Goal: Task Accomplishment & Management: Complete application form

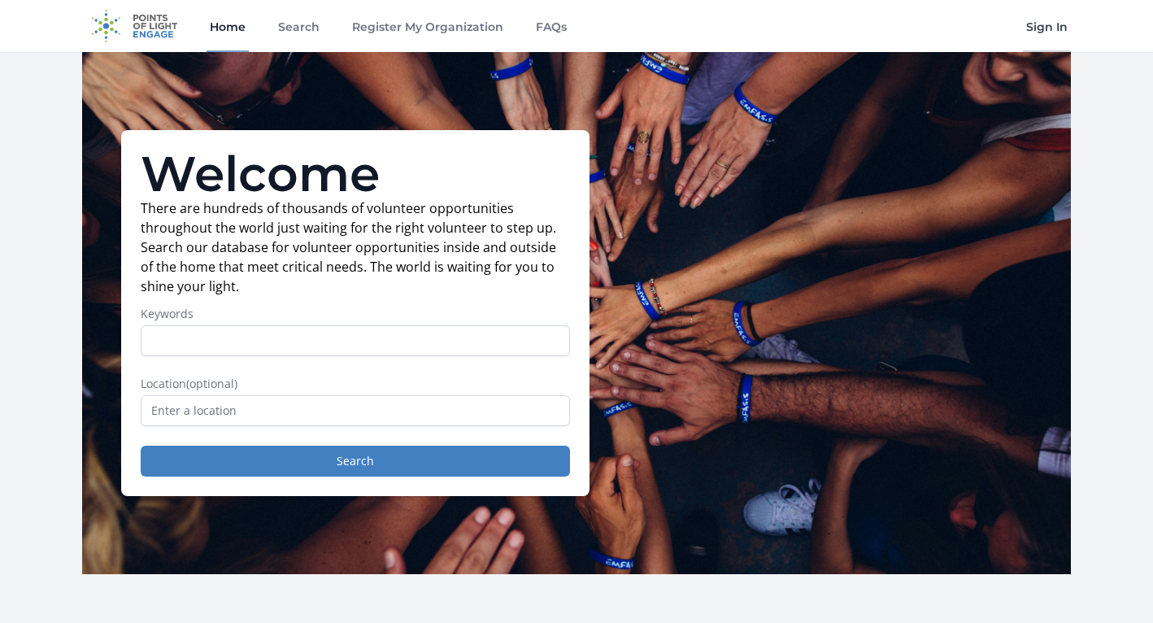
click at [1039, 20] on link "Sign In" at bounding box center [1047, 26] width 48 height 52
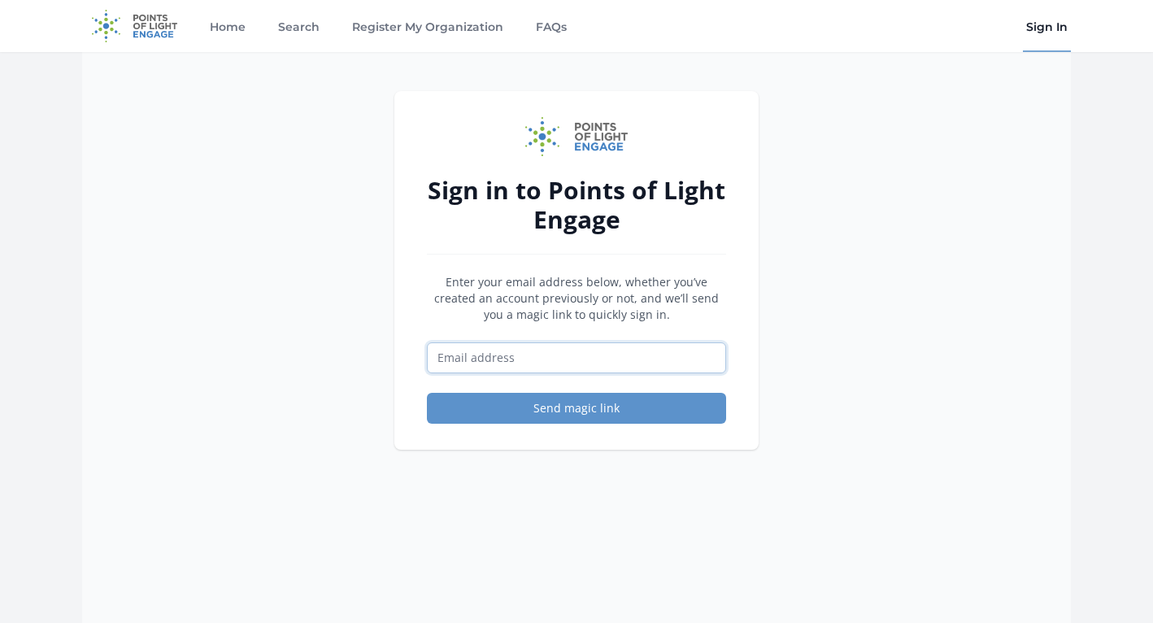
click at [642, 359] on input "Email address" at bounding box center [576, 357] width 299 height 31
type input "[EMAIL_ADDRESS][DOMAIN_NAME]"
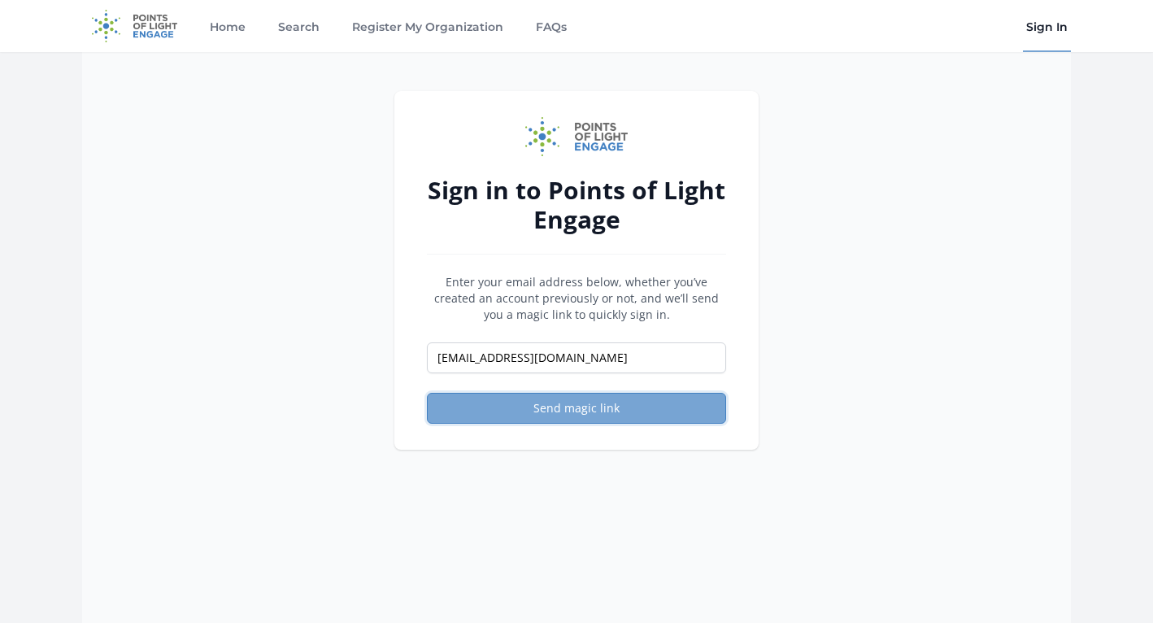
click at [566, 411] on button "Send magic link" at bounding box center [576, 408] width 299 height 31
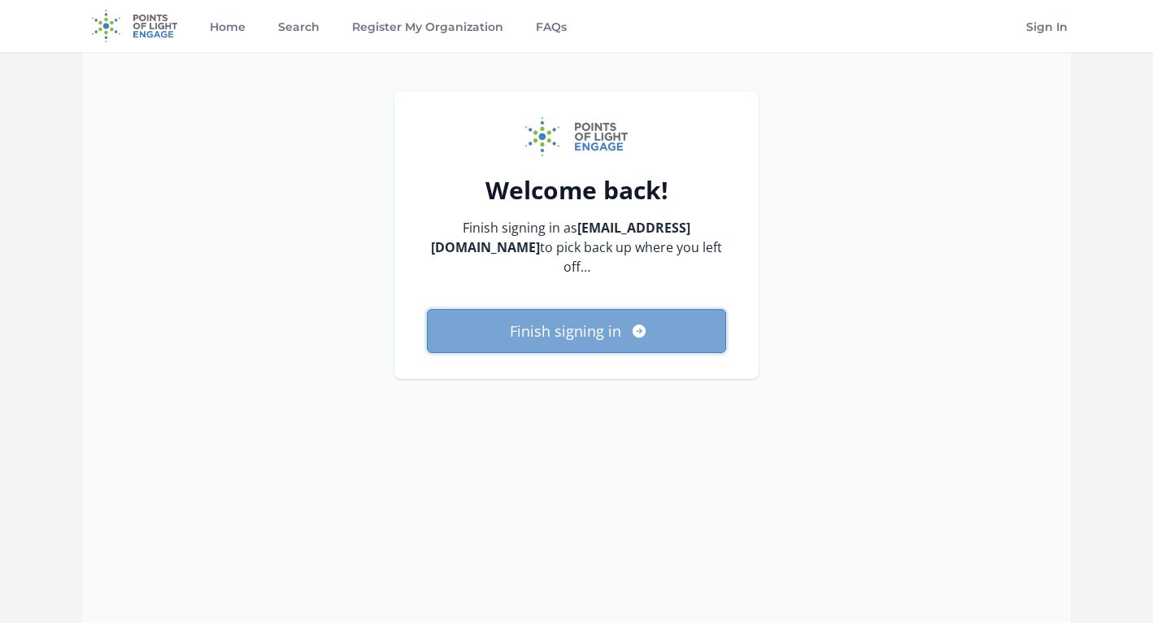
click at [680, 309] on button "Finish signing in" at bounding box center [576, 331] width 299 height 44
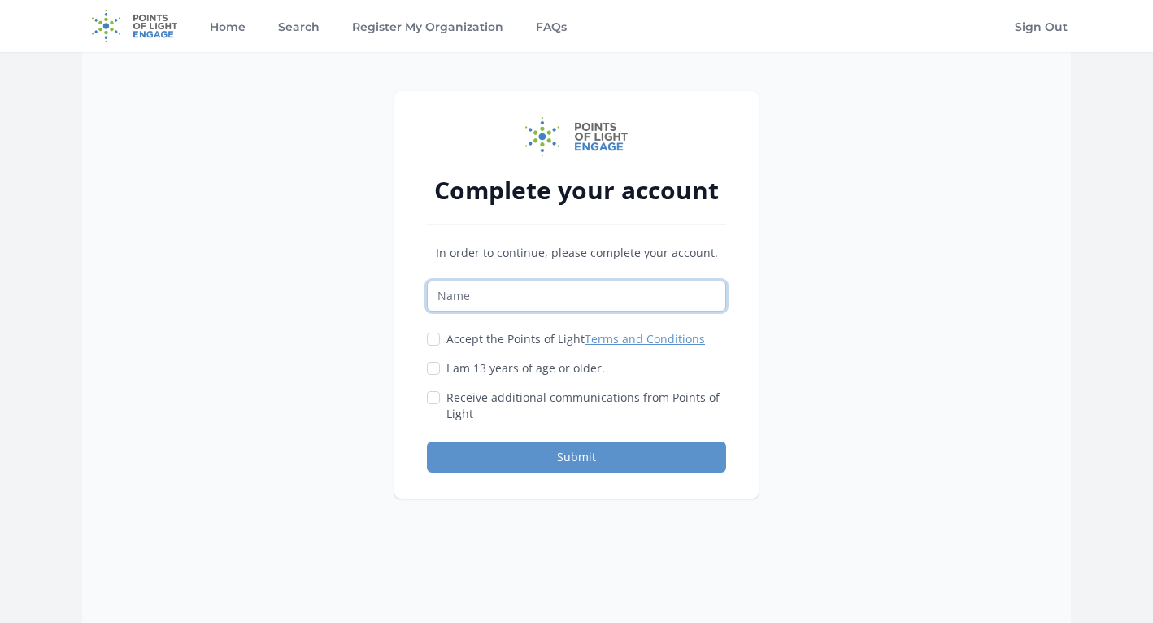
click at [681, 293] on input "Name" at bounding box center [576, 296] width 299 height 31
type input "aishi n"
click at [527, 337] on label "Accept the Points of Light Terms and Conditions" at bounding box center [575, 339] width 259 height 16
click at [440, 337] on input "Accept the Points of Light Terms and Conditions" at bounding box center [433, 339] width 13 height 13
checkbox input "true"
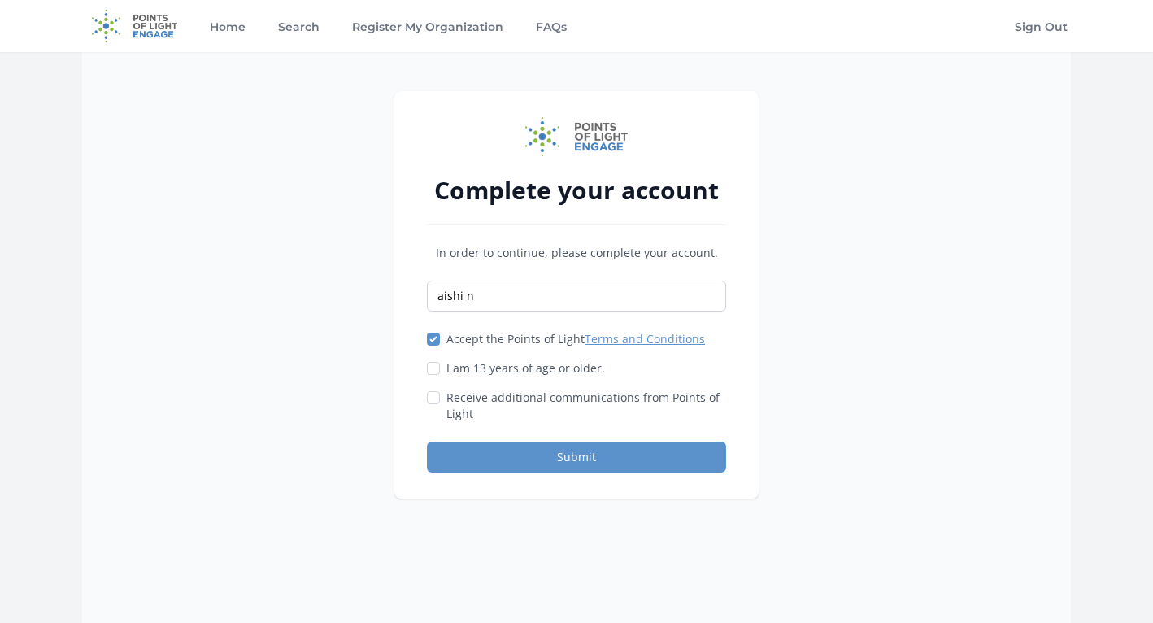
click at [505, 363] on label "I am 13 years of age or older." at bounding box center [525, 368] width 159 height 16
click at [440, 363] on input "I am 13 years of age or older." at bounding box center [433, 368] width 13 height 13
checkbox input "true"
click at [520, 398] on label "Receive additional communications from Points of Light" at bounding box center [586, 405] width 280 height 33
click at [440, 398] on input "Receive additional communications from Points of Light" at bounding box center [433, 397] width 13 height 13
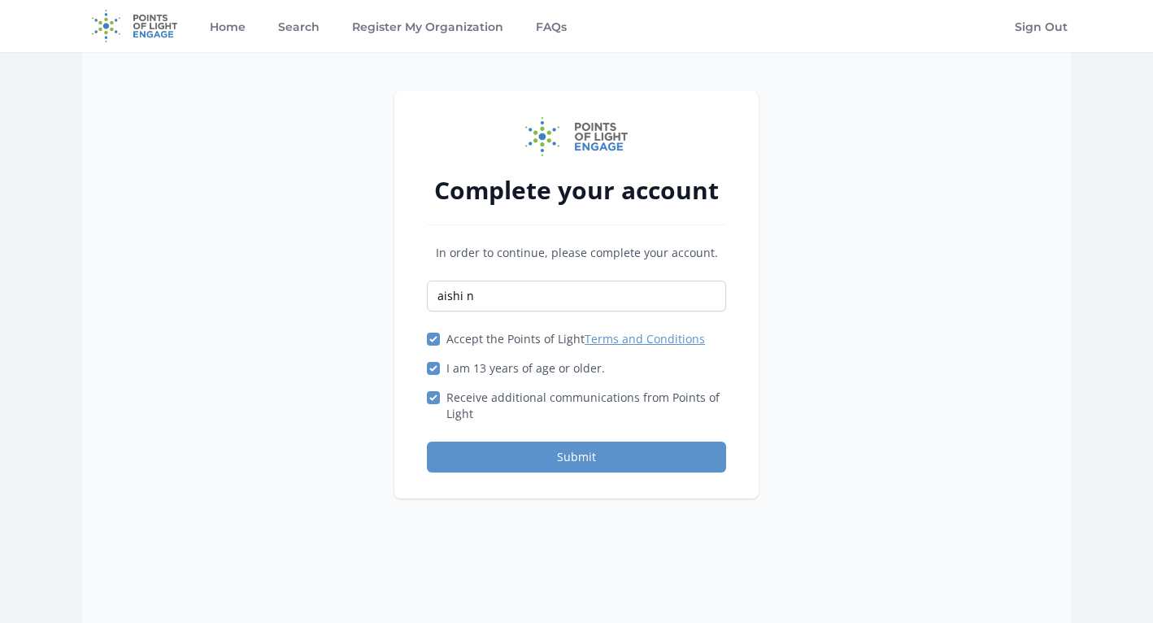
click at [497, 400] on label "Receive additional communications from Points of Light" at bounding box center [586, 405] width 280 height 33
click at [440, 400] on input "Receive additional communications from Points of Light" at bounding box center [433, 397] width 13 height 13
checkbox input "false"
click at [508, 443] on button "Submit" at bounding box center [576, 456] width 299 height 31
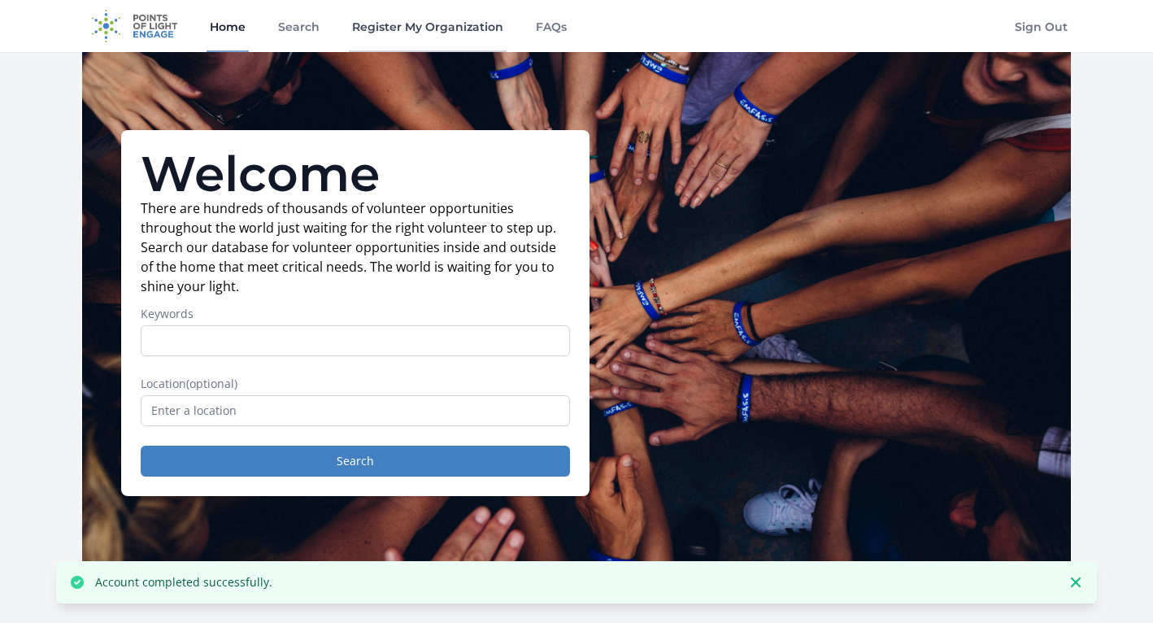
click at [472, 28] on link "Register My Organization" at bounding box center [428, 26] width 158 height 52
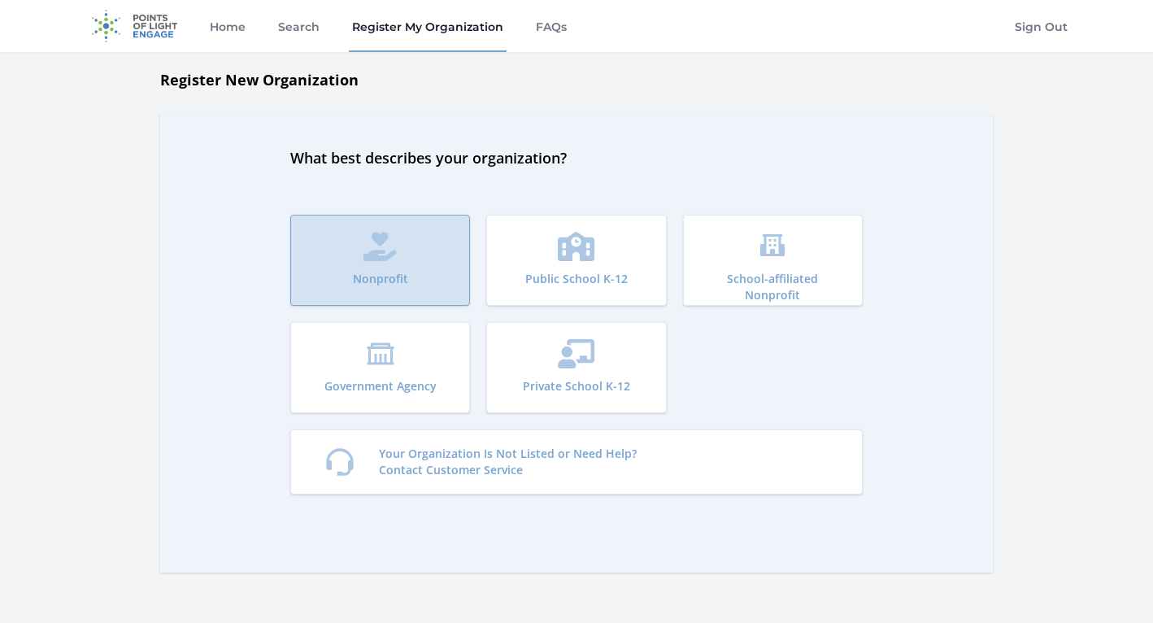
click at [415, 260] on button "Nonprofit" at bounding box center [380, 260] width 180 height 91
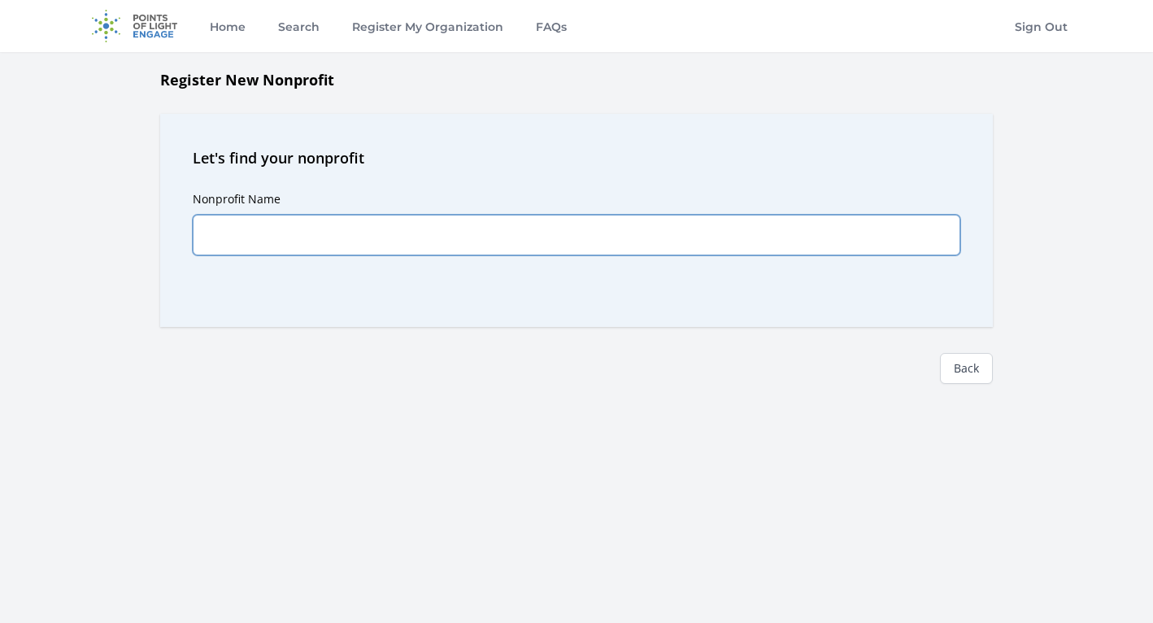
click at [417, 239] on input "Nonprofit Name" at bounding box center [577, 235] width 768 height 41
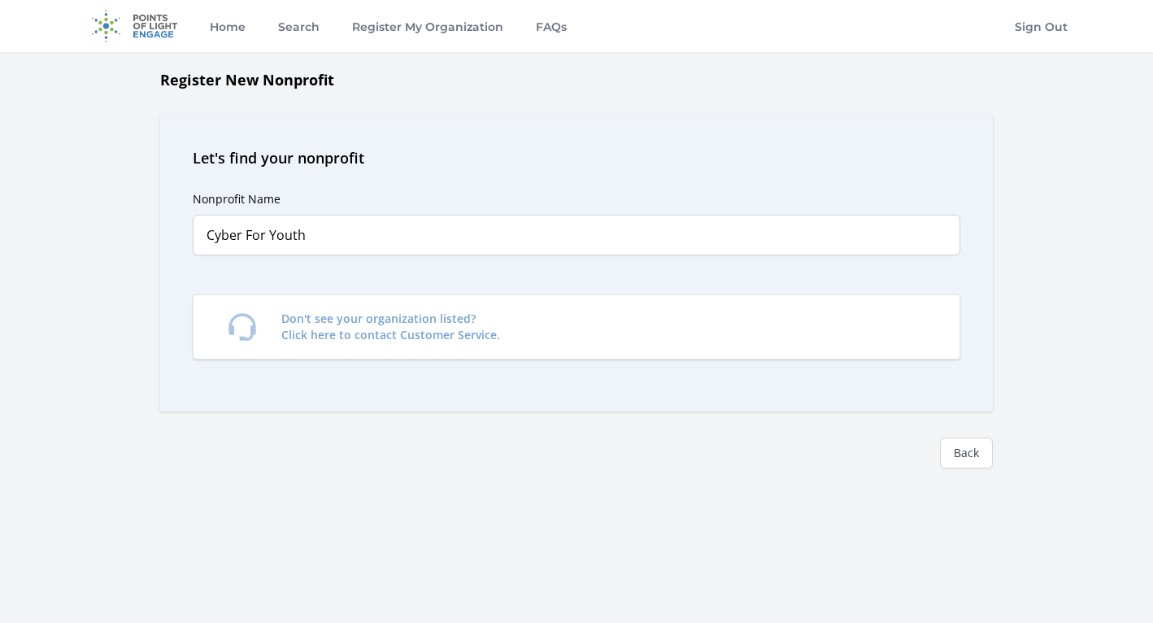
click at [407, 173] on div "Nonprofit Name Cyber For Youth Predictions Don't see your organization listed? …" at bounding box center [577, 274] width 768 height 210
click at [317, 79] on h1 "Register New Nonprofit" at bounding box center [576, 79] width 833 height 23
click at [295, 81] on h1 "Register New Nonprofit" at bounding box center [576, 79] width 833 height 23
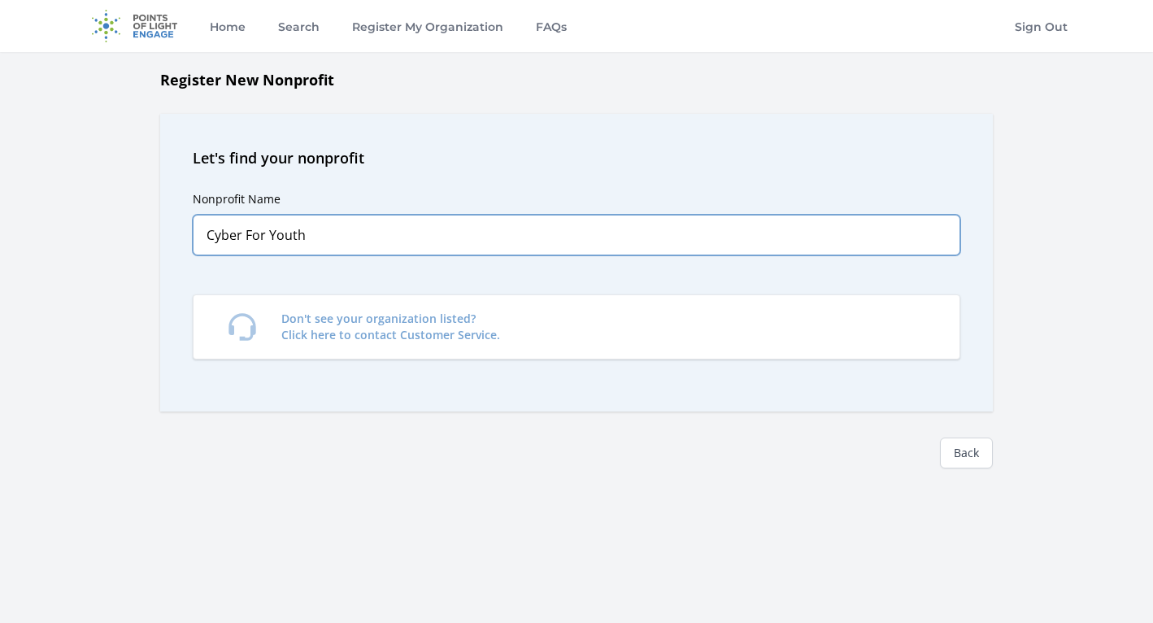
click at [246, 239] on input "Cyber For Youth" at bounding box center [577, 235] width 768 height 41
drag, startPoint x: 304, startPoint y: 230, endPoint x: 240, endPoint y: 225, distance: 64.4
click at [240, 228] on input "CyberForYouth" at bounding box center [577, 235] width 768 height 41
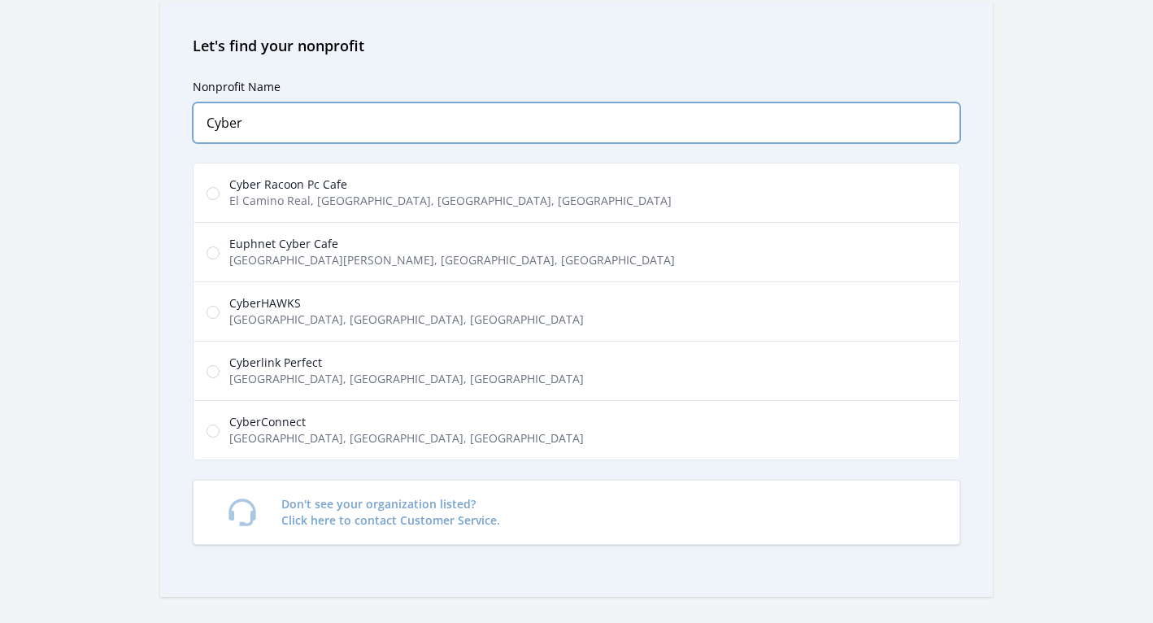
scroll to position [113, 0]
type input "C"
paste input "Cyber For Youth"
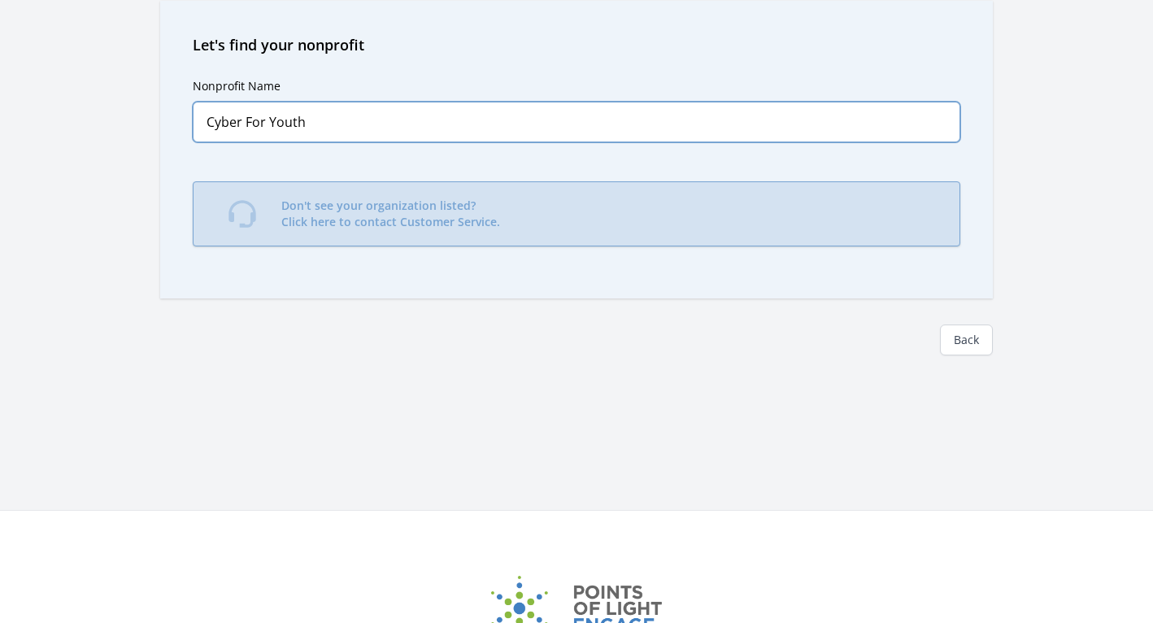
type input "Cyber For Youth"
click at [602, 219] on link "Don't see your organization listed? Click here to contact Customer Service." at bounding box center [577, 213] width 768 height 65
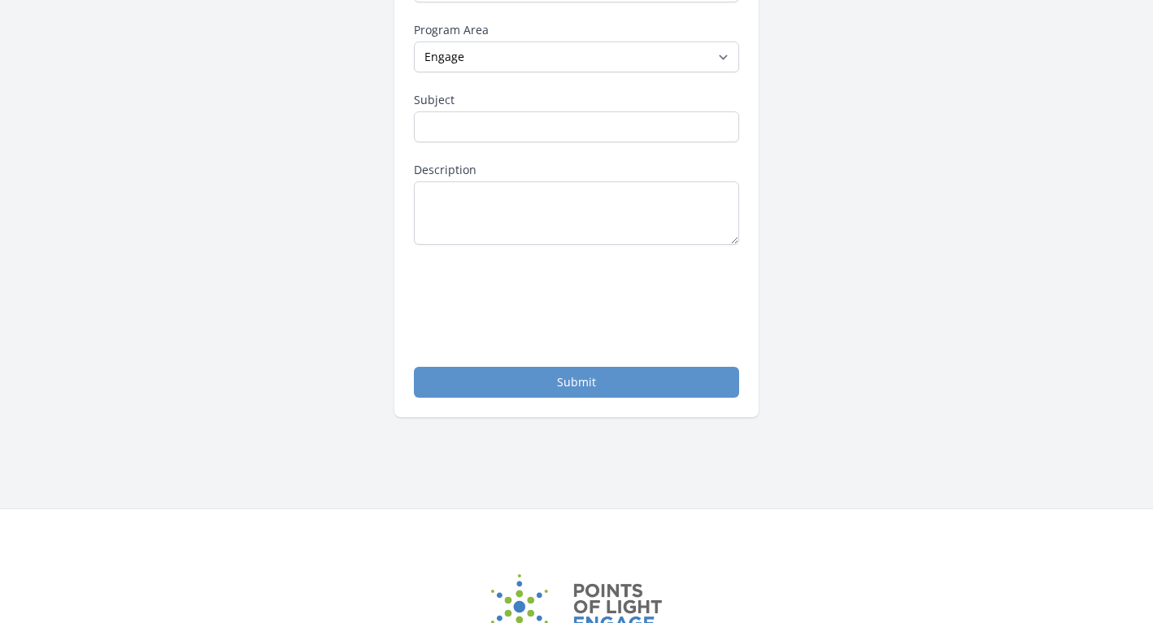
scroll to position [356, 0]
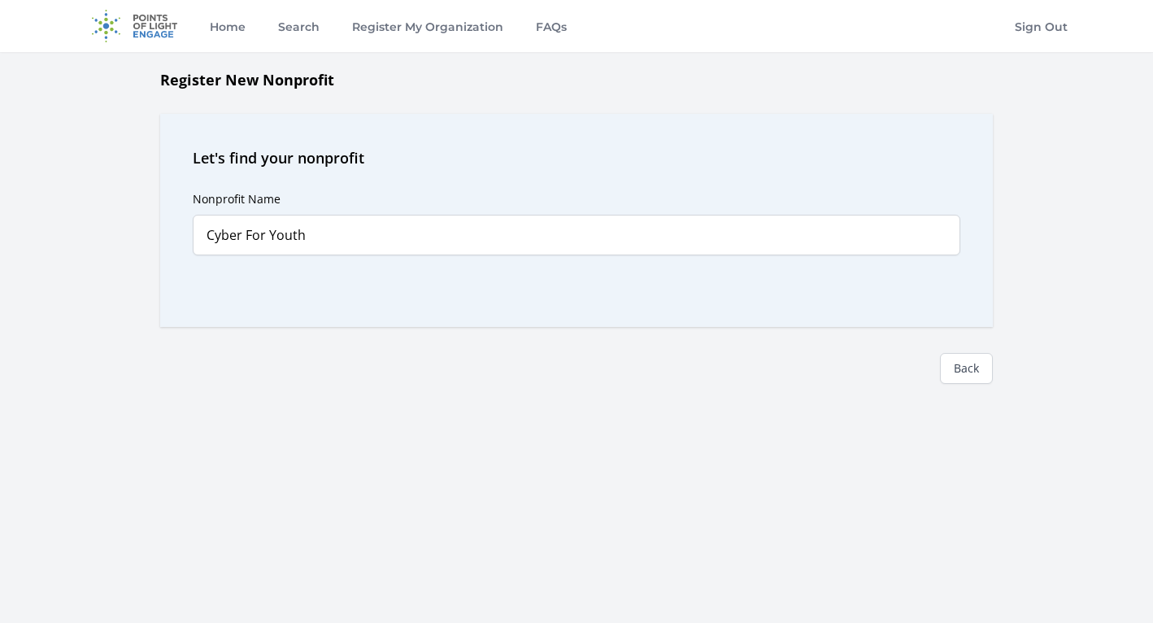
scroll to position [113, 0]
